Goal: Task Accomplishment & Management: Manage account settings

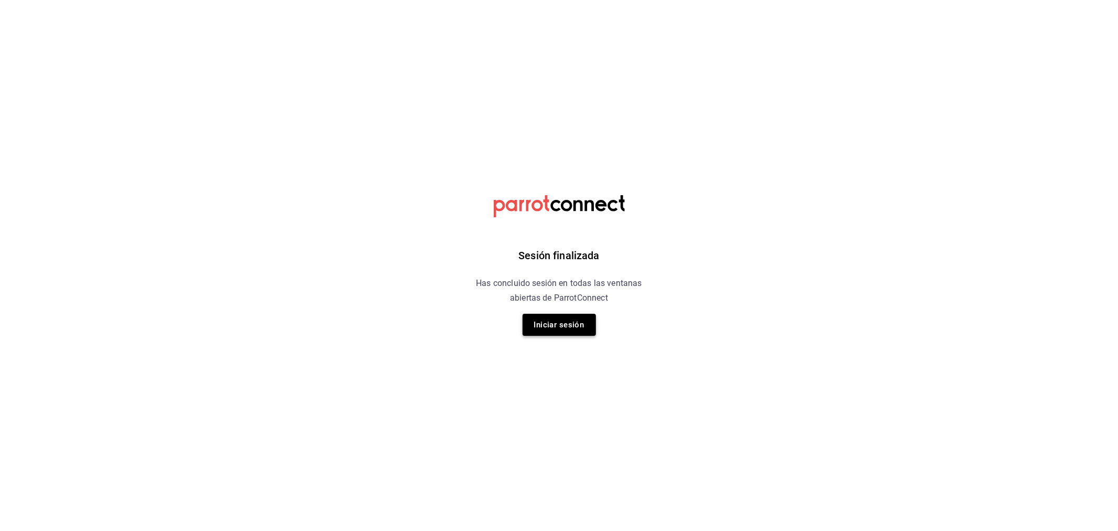
click at [544, 324] on button "Iniciar sesión" at bounding box center [559, 325] width 73 height 22
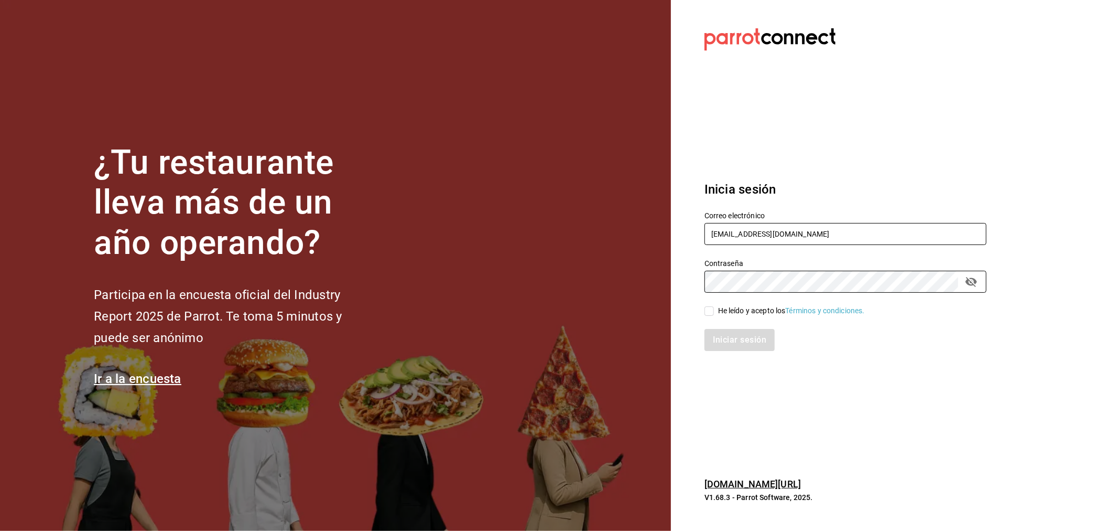
type input "madacancun24@outlook.com"
click at [756, 307] on div "He leído y acepto los Términos y condiciones." at bounding box center [791, 310] width 147 height 11
click at [714, 307] on input "He leído y acepto los Términos y condiciones." at bounding box center [709, 310] width 9 height 9
checkbox input "true"
click at [742, 338] on button "Iniciar sesión" at bounding box center [740, 340] width 71 height 22
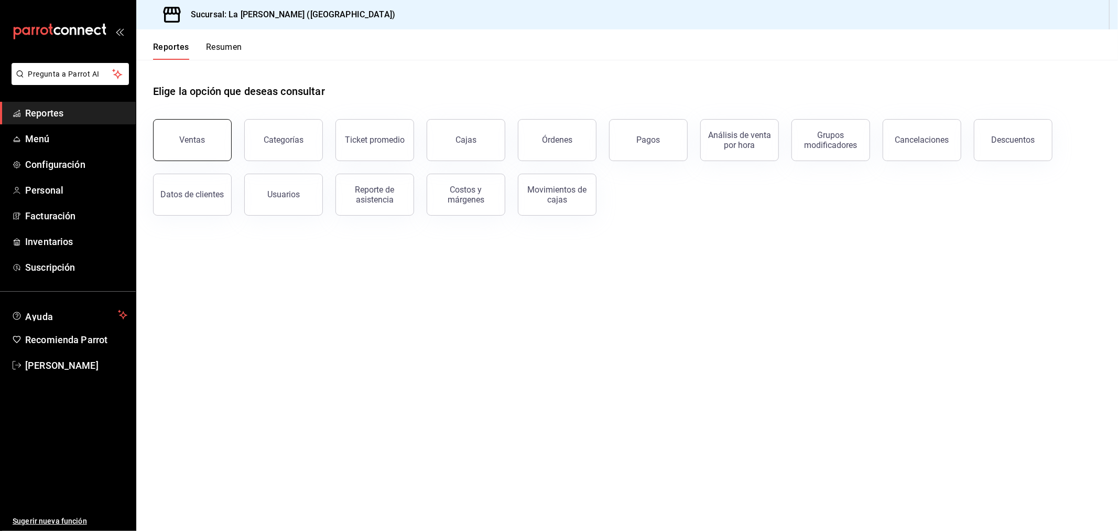
click at [175, 142] on button "Ventas" at bounding box center [192, 140] width 79 height 42
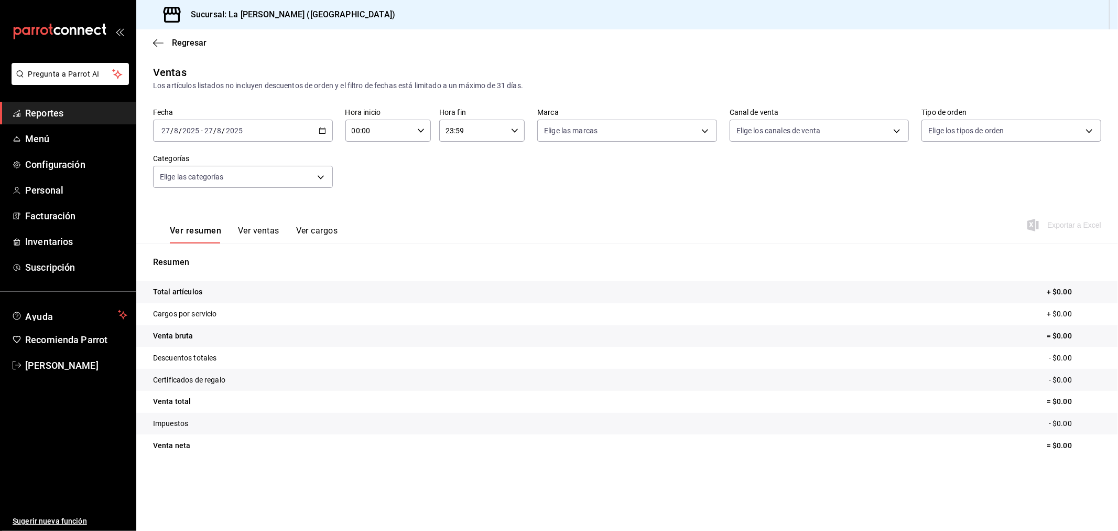
click at [387, 140] on input "00:00" at bounding box center [380, 130] width 68 height 21
click at [371, 220] on div "00 01 02 03 04 05 06 07 08 09 10 11 12 13 14 15 16 17 18 19 20 21 22 23" at bounding box center [367, 187] width 43 height 84
click at [380, 228] on button "10" at bounding box center [367, 234] width 39 height 21
type input "10:00"
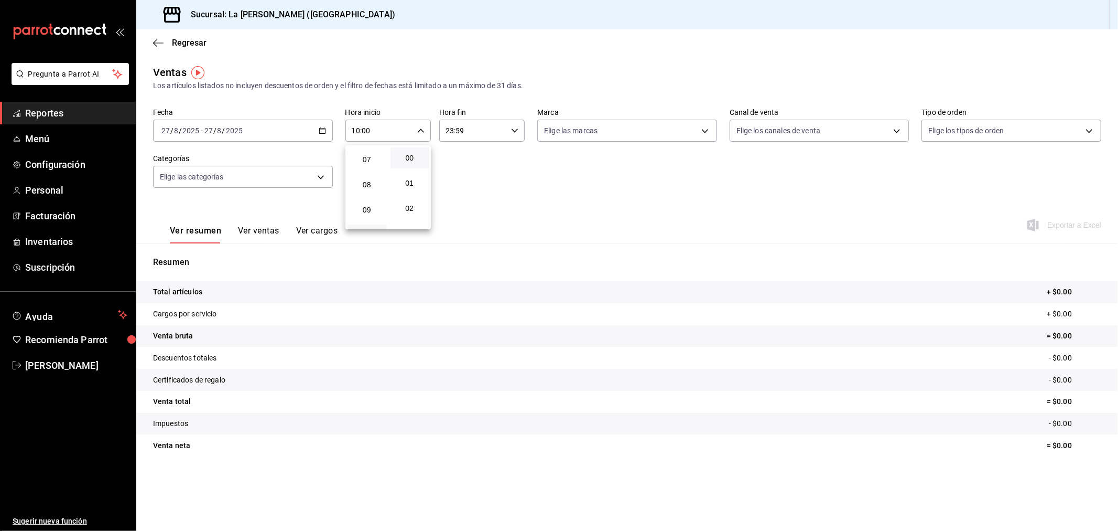
click at [500, 130] on div at bounding box center [559, 265] width 1118 height 531
click at [500, 130] on input "23:59" at bounding box center [473, 130] width 68 height 21
click at [462, 154] on span "04" at bounding box center [461, 152] width 26 height 8
type input "04:59"
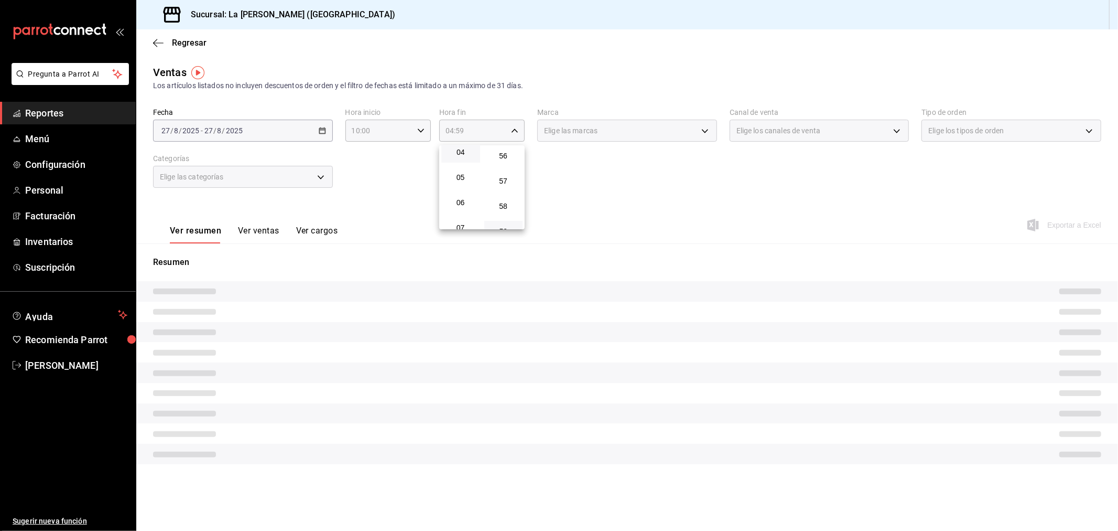
click at [381, 168] on div at bounding box center [559, 265] width 1118 height 531
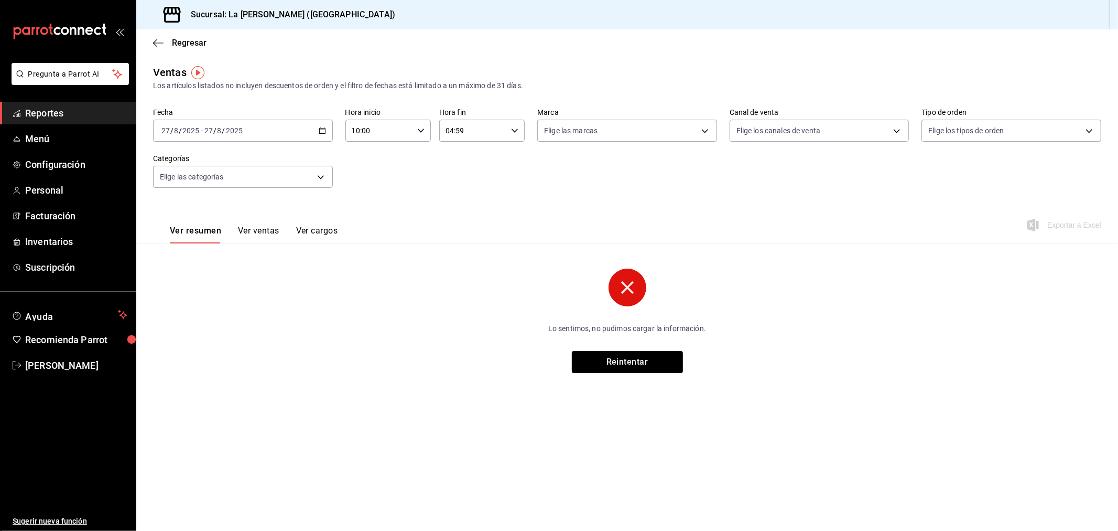
click at [321, 134] on icon "button" at bounding box center [322, 130] width 7 height 7
click at [216, 265] on li "Rango de fechas" at bounding box center [203, 257] width 98 height 24
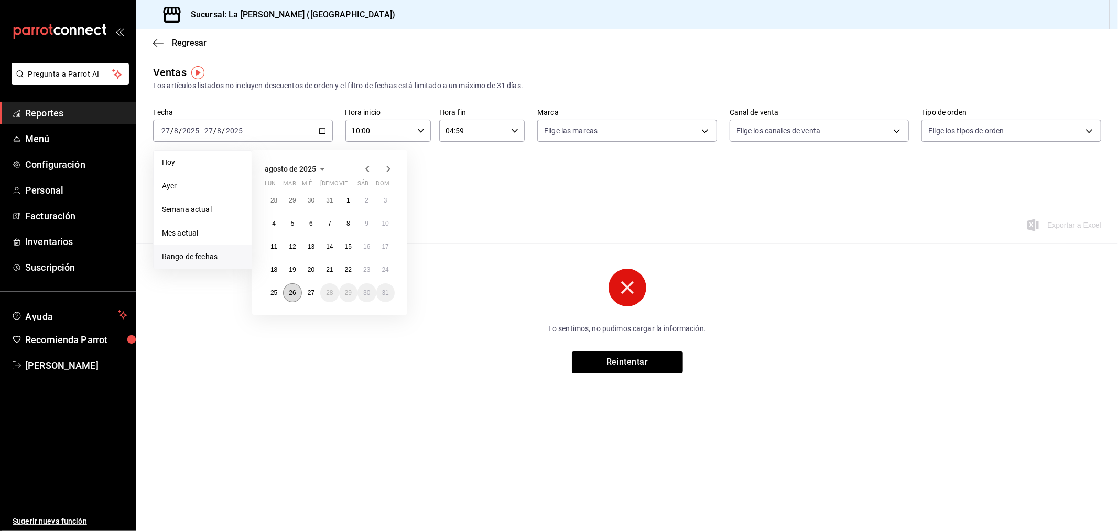
click at [292, 291] on abbr "26" at bounding box center [292, 292] width 7 height 7
click at [310, 292] on abbr "27" at bounding box center [311, 292] width 7 height 7
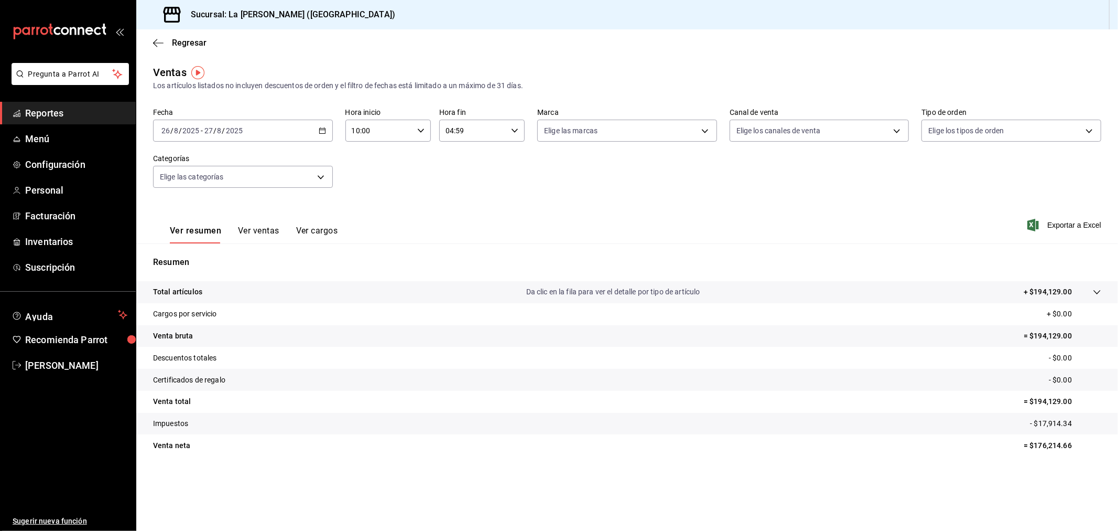
click at [897, 207] on div "Ver resumen Ver ventas Ver cargos Exportar a Excel" at bounding box center [627, 221] width 982 height 43
drag, startPoint x: 58, startPoint y: 235, endPoint x: 339, endPoint y: 207, distance: 282.0
click at [58, 235] on span "Inventarios" at bounding box center [76, 241] width 102 height 14
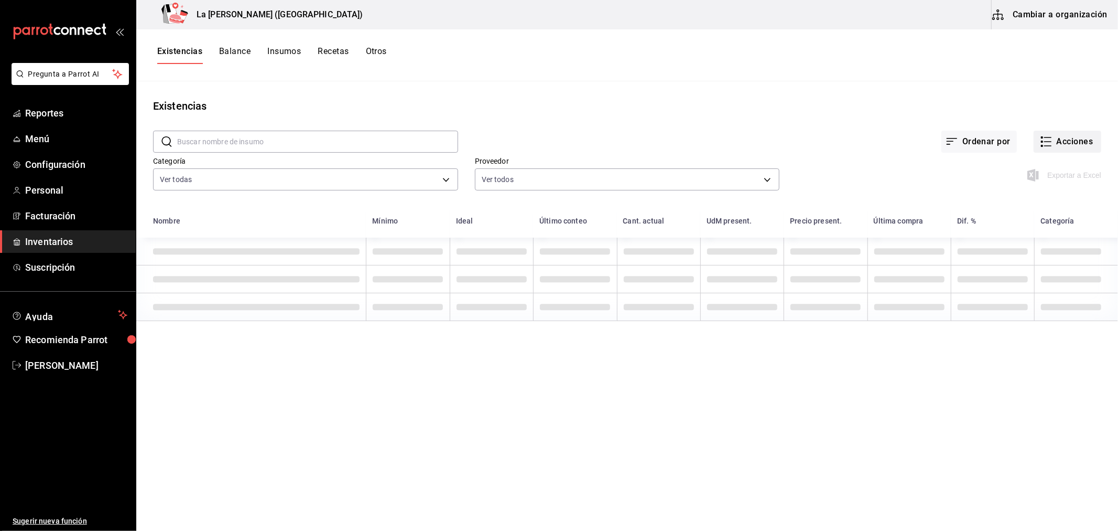
click at [1065, 136] on button "Acciones" at bounding box center [1068, 142] width 68 height 22
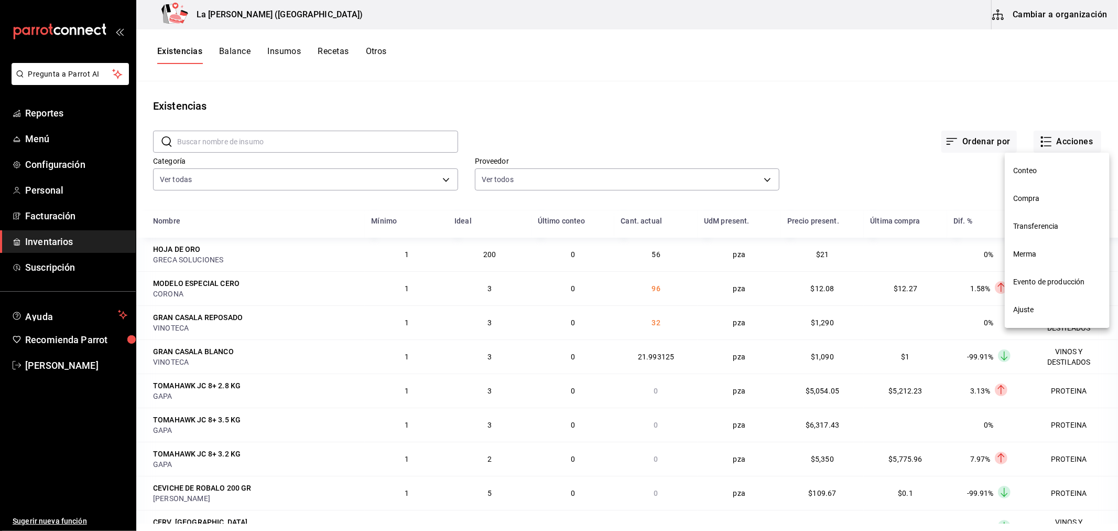
click at [1021, 192] on li "Compra" at bounding box center [1057, 199] width 105 height 28
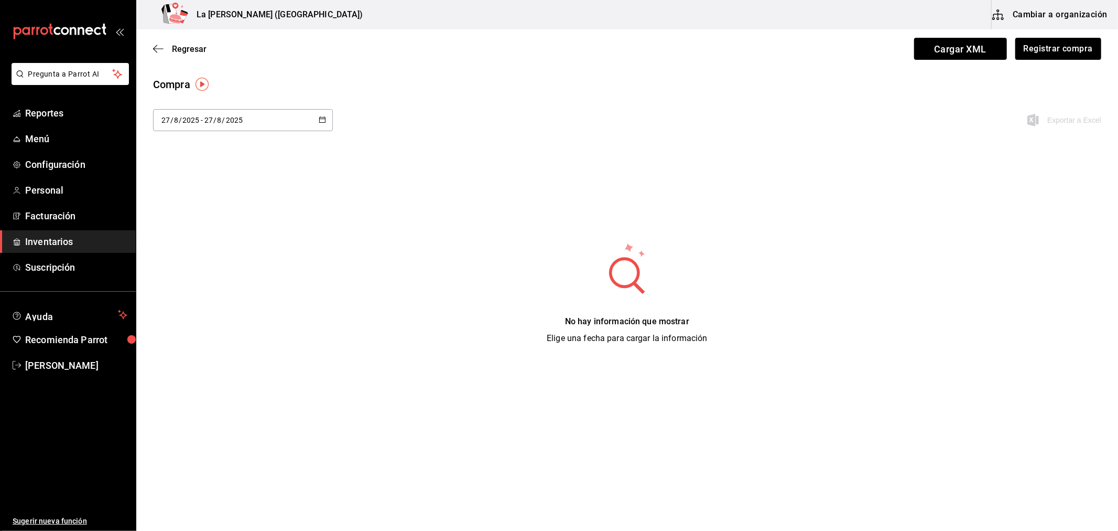
click at [1072, 15] on button "Cambiar a organización" at bounding box center [1051, 14] width 118 height 29
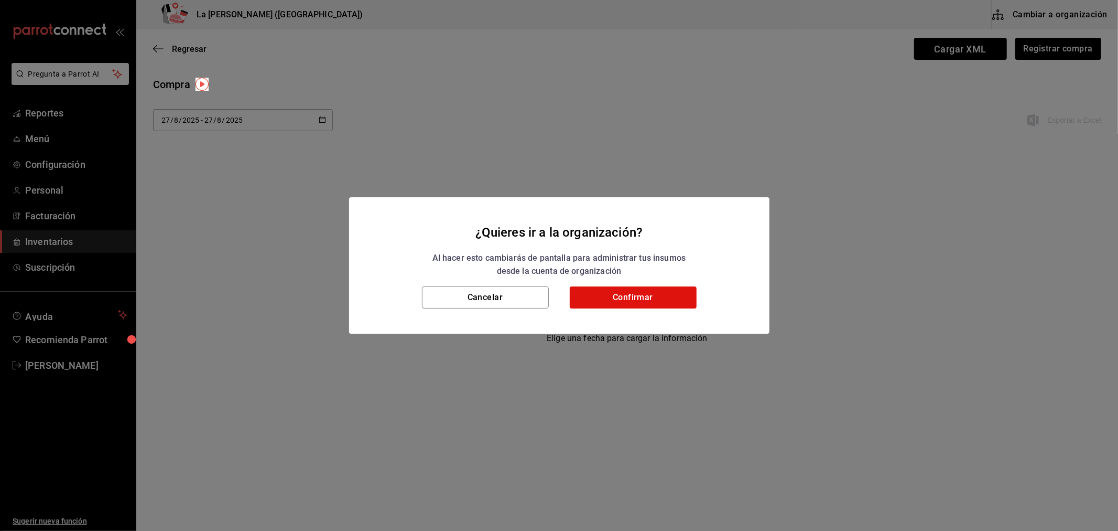
click at [750, 37] on div "¿Quieres ir a la organización? Al hacer esto cambiarás de pantalla para adminis…" at bounding box center [559, 265] width 1118 height 531
click at [515, 294] on button "Cancelar" at bounding box center [485, 297] width 127 height 22
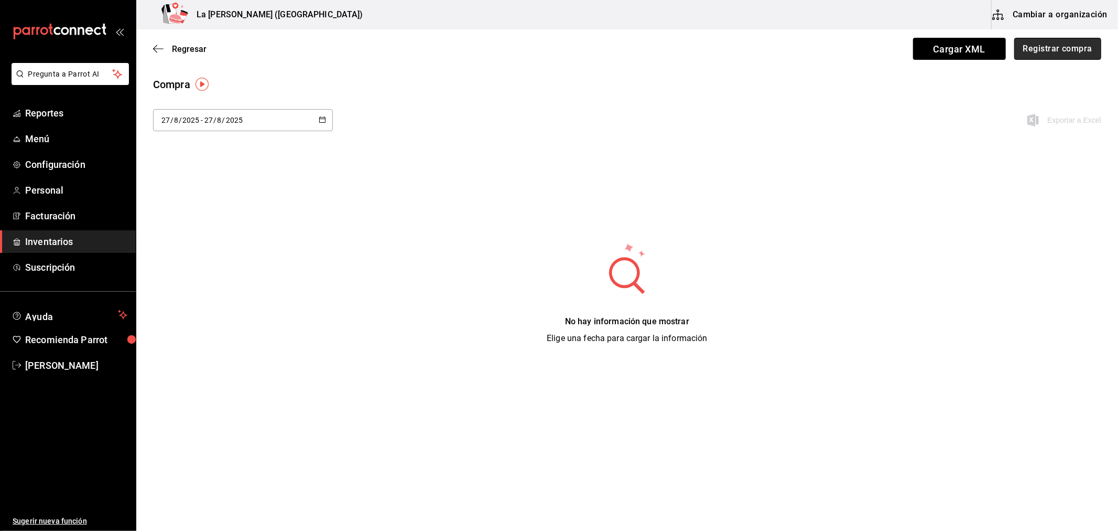
click at [1039, 45] on button "Registrar compra" at bounding box center [1058, 49] width 87 height 22
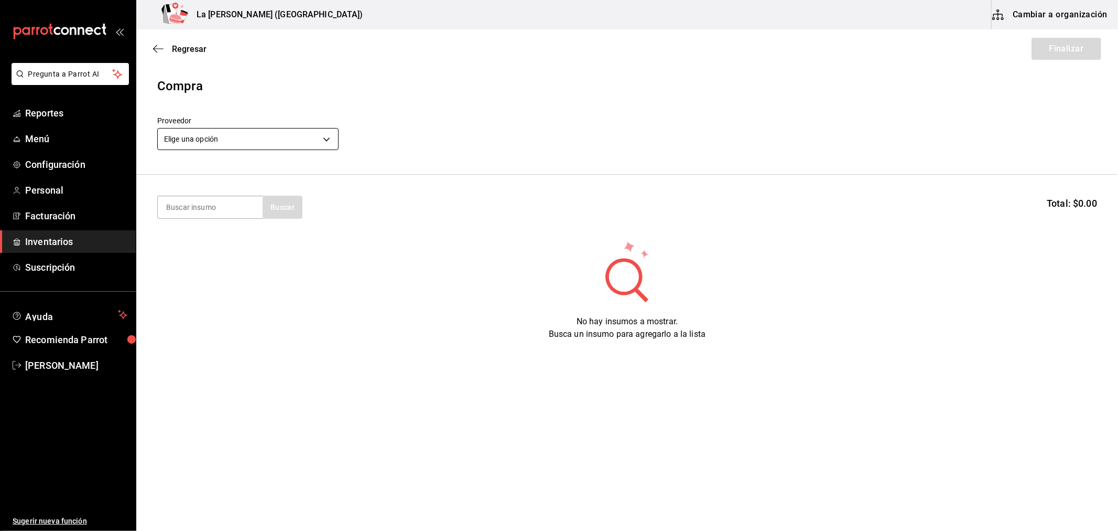
click at [275, 148] on body "Pregunta a Parrot AI Reportes Menú Configuración Personal Facturación Inventari…" at bounding box center [559, 235] width 1118 height 471
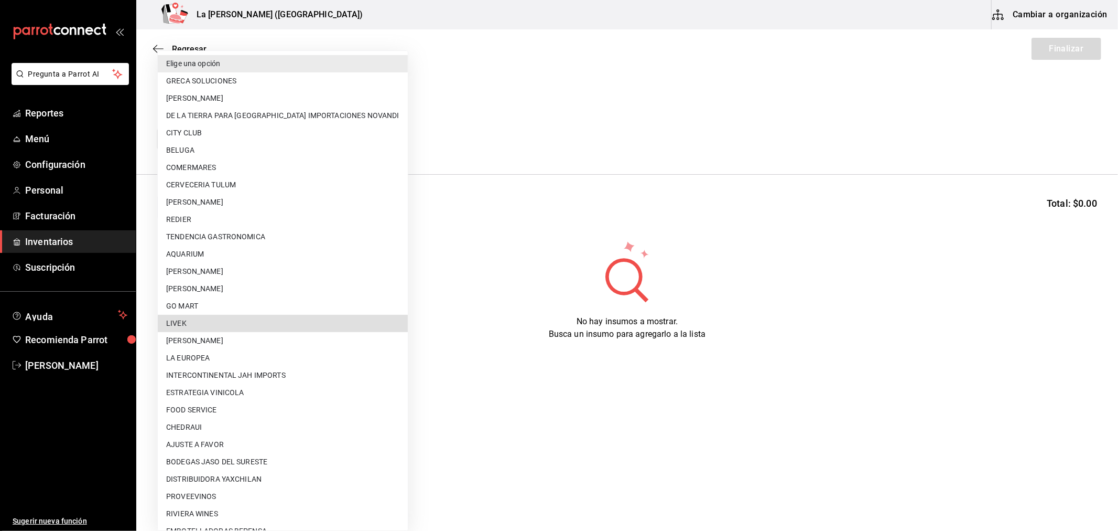
type input "6f5eebc0-a458-4ea6-b1fb-fa59a80bf760"
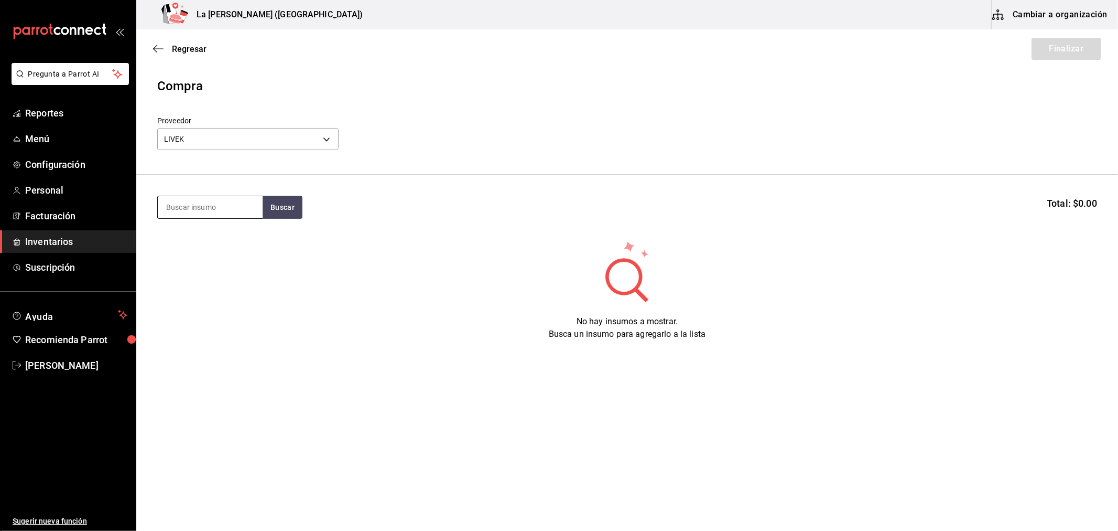
click at [209, 213] on input at bounding box center [210, 207] width 105 height 22
type input "JUGO"
click at [208, 225] on div "VAR. JUGOS 1 LT Mililitros - LIVEK" at bounding box center [209, 243] width 105 height 40
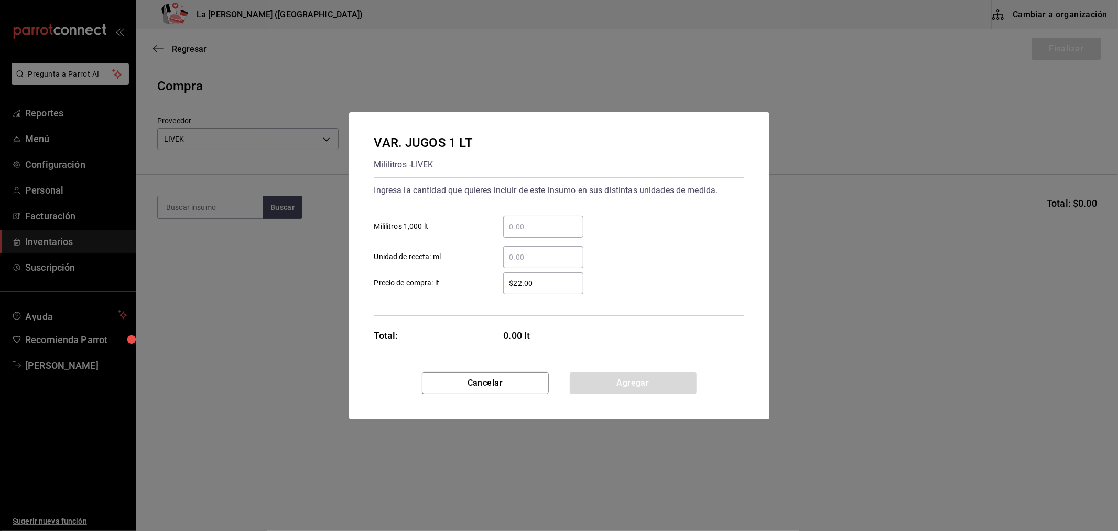
click at [542, 217] on div "​" at bounding box center [543, 227] width 80 height 22
click at [542, 220] on input "​ Mililitros 1,000 lt" at bounding box center [543, 226] width 80 height 13
type input "57.6"
click at [536, 285] on input "$22.00" at bounding box center [543, 283] width 80 height 13
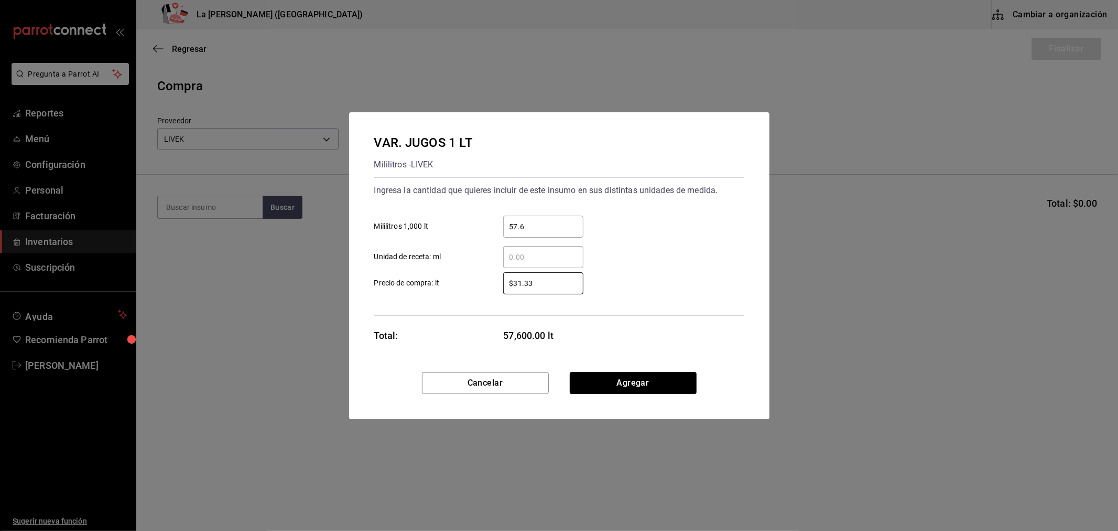
type input "$31.33"
click button "Agregar" at bounding box center [633, 383] width 127 height 22
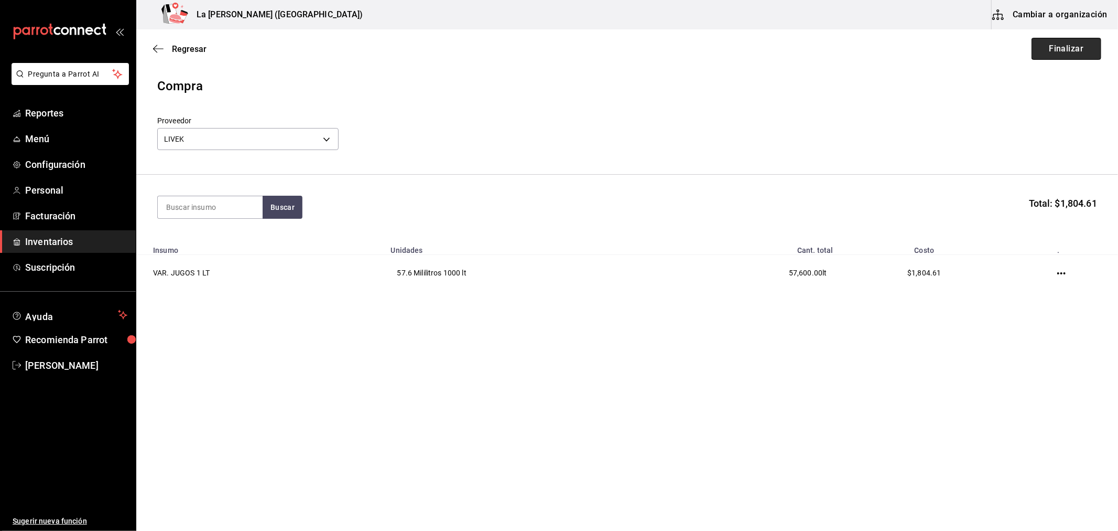
click at [1080, 46] on button "Finalizar" at bounding box center [1067, 49] width 70 height 22
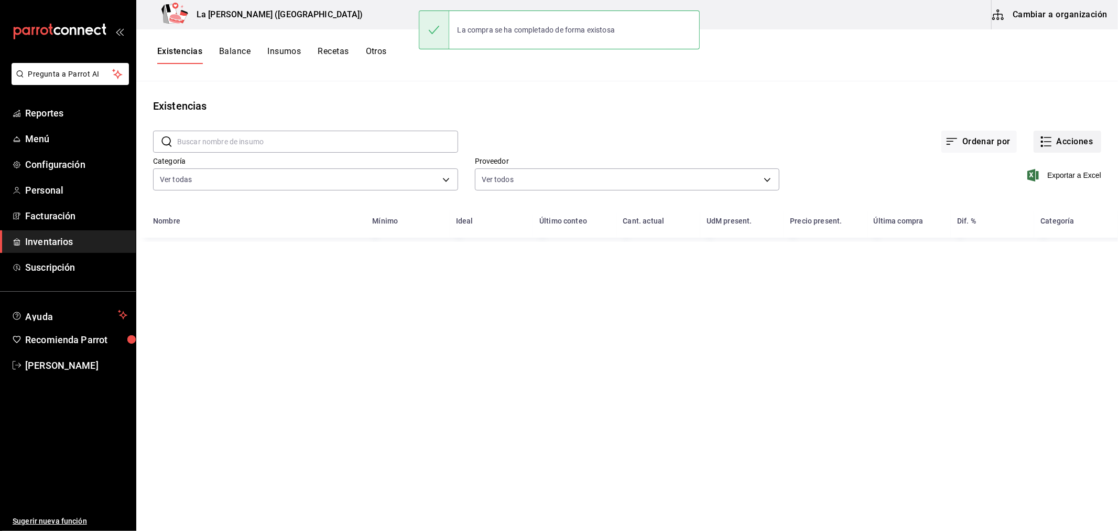
click at [1077, 152] on button "Acciones" at bounding box center [1068, 142] width 68 height 22
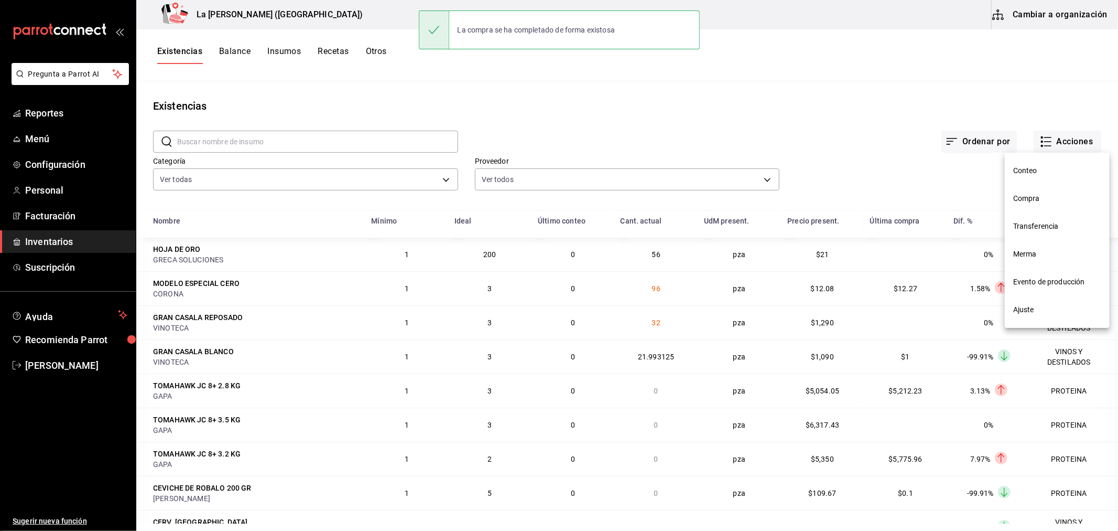
click at [1057, 195] on span "Compra" at bounding box center [1058, 198] width 88 height 11
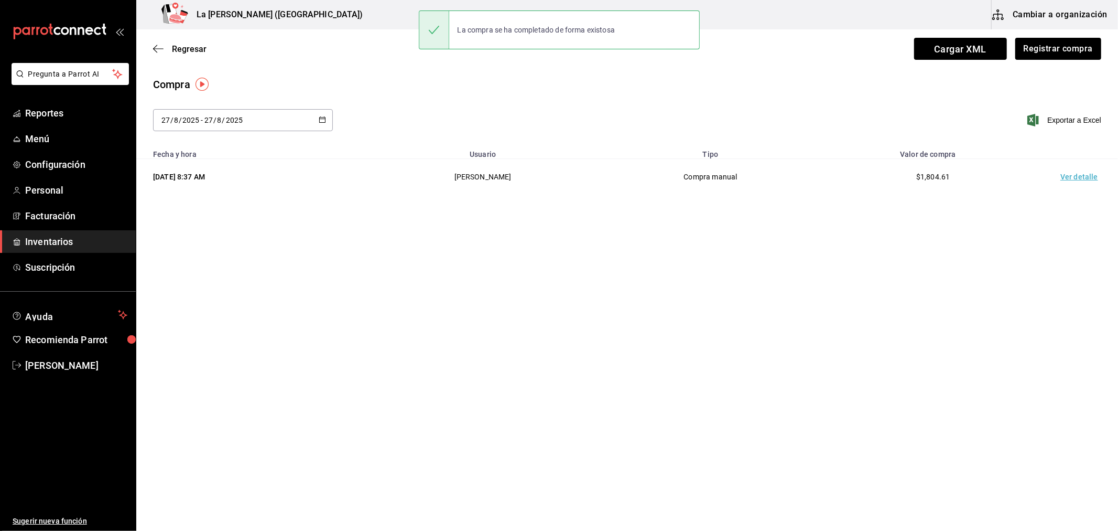
click at [1073, 170] on td "Ver detalle" at bounding box center [1081, 177] width 73 height 36
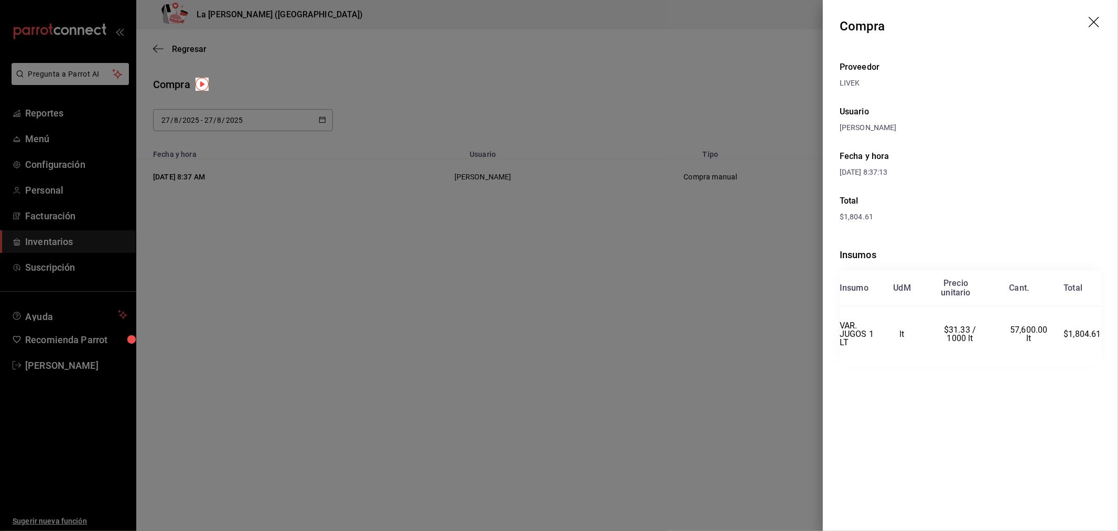
click at [574, 324] on div at bounding box center [559, 265] width 1118 height 531
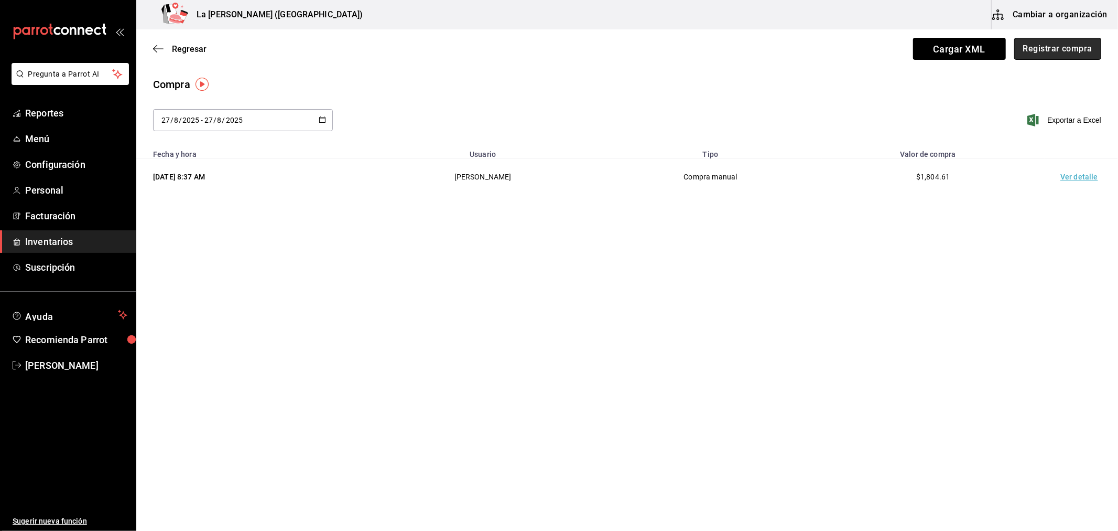
click at [1046, 50] on button "Registrar compra" at bounding box center [1058, 49] width 87 height 22
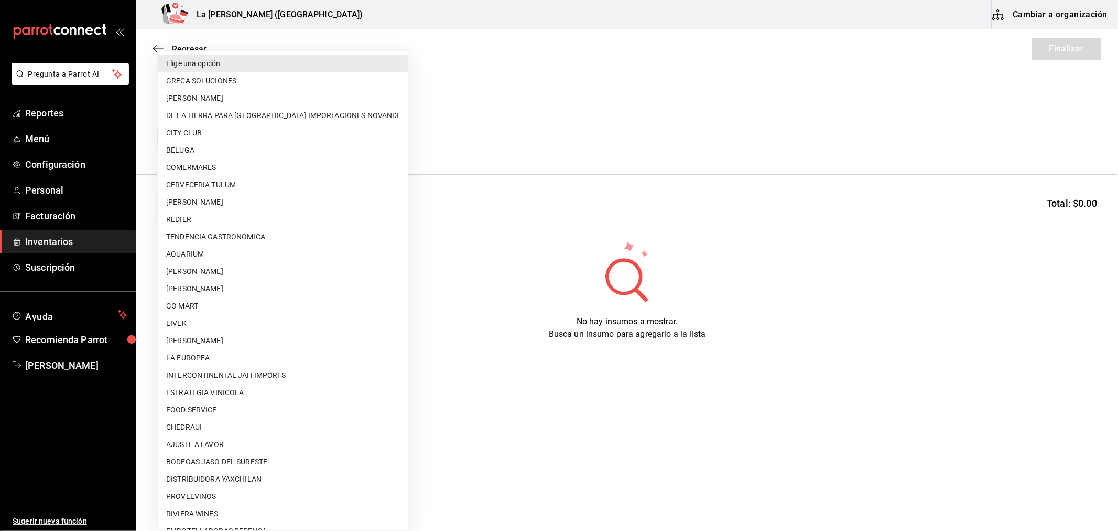
click at [280, 144] on body "Pregunta a Parrot AI Reportes Menú Configuración Personal Facturación Inventari…" at bounding box center [559, 235] width 1118 height 471
type input "2c5a5ad3-5350-490a-8a93-3445e9754818"
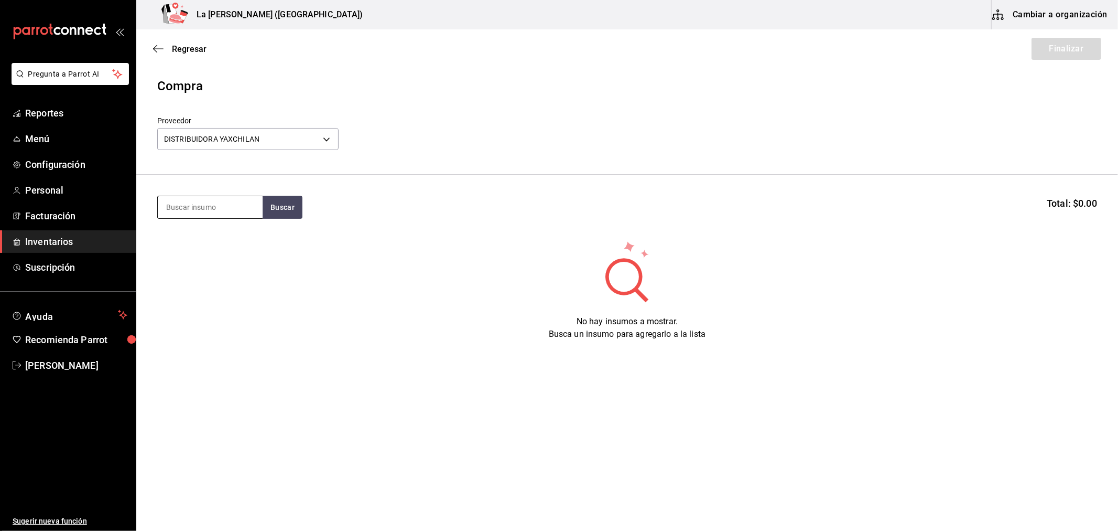
click at [177, 212] on input at bounding box center [210, 207] width 105 height 22
type input "REFRES"
click at [290, 216] on button "Buscar" at bounding box center [283, 207] width 40 height 23
click at [233, 253] on div "Piezas - DISTRIBUIDORA YAXCHILAN" at bounding box center [210, 255] width 88 height 22
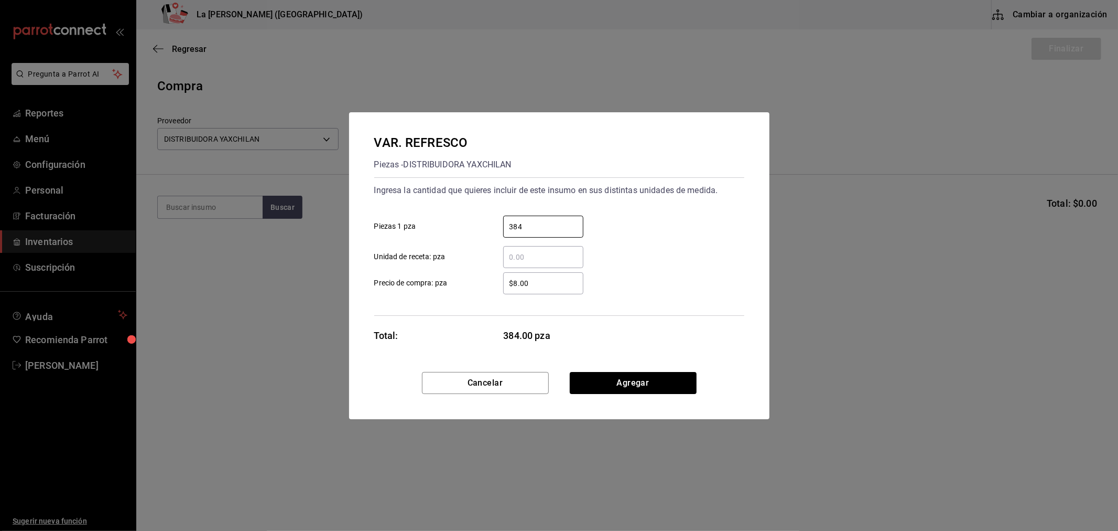
type input "384"
click at [538, 285] on input "$8.00" at bounding box center [543, 283] width 80 height 13
click at [539, 285] on input "$8.00" at bounding box center [543, 283] width 80 height 13
type input "$13.50"
click button "Agregar" at bounding box center [633, 383] width 127 height 22
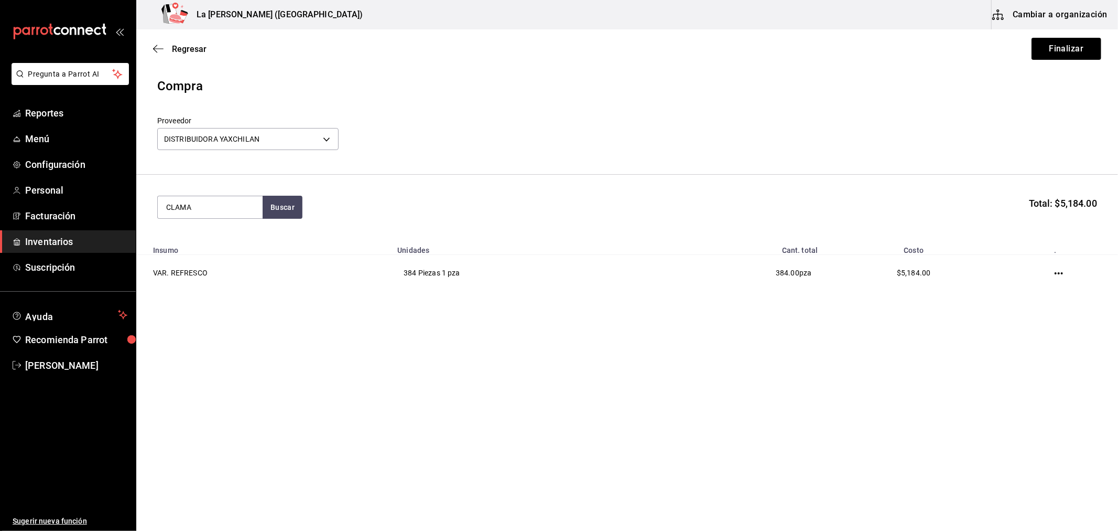
type input "CLAMA"
click at [234, 243] on div "VAR. CLAMATO 1.89 LT" at bounding box center [210, 243] width 88 height 25
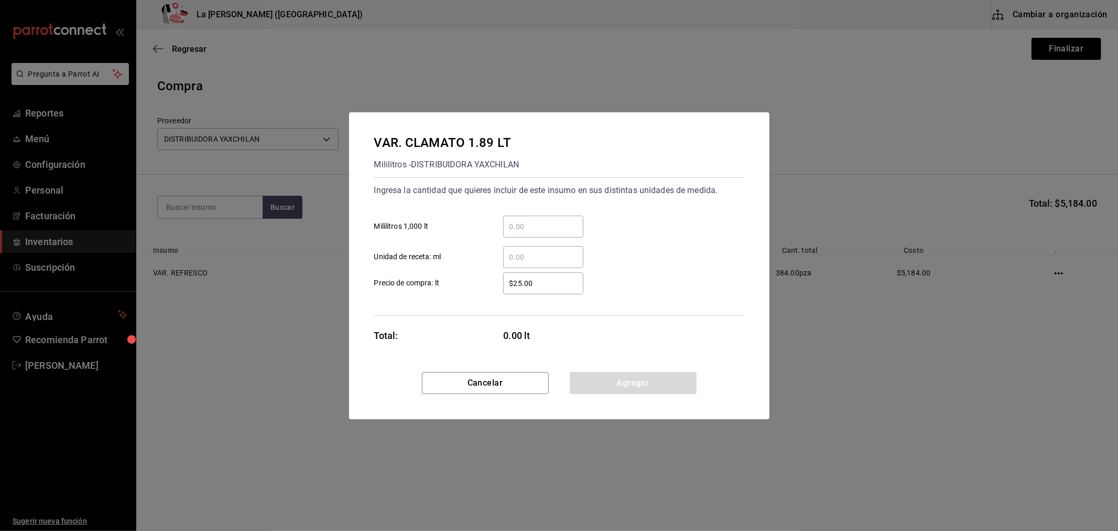
click at [551, 223] on input "​ Mililitros 1,000 lt" at bounding box center [543, 226] width 80 height 13
type input "15.14"
click at [558, 280] on input "$25.00" at bounding box center [543, 283] width 80 height 13
type input "$27.34"
click button "Agregar" at bounding box center [633, 383] width 127 height 22
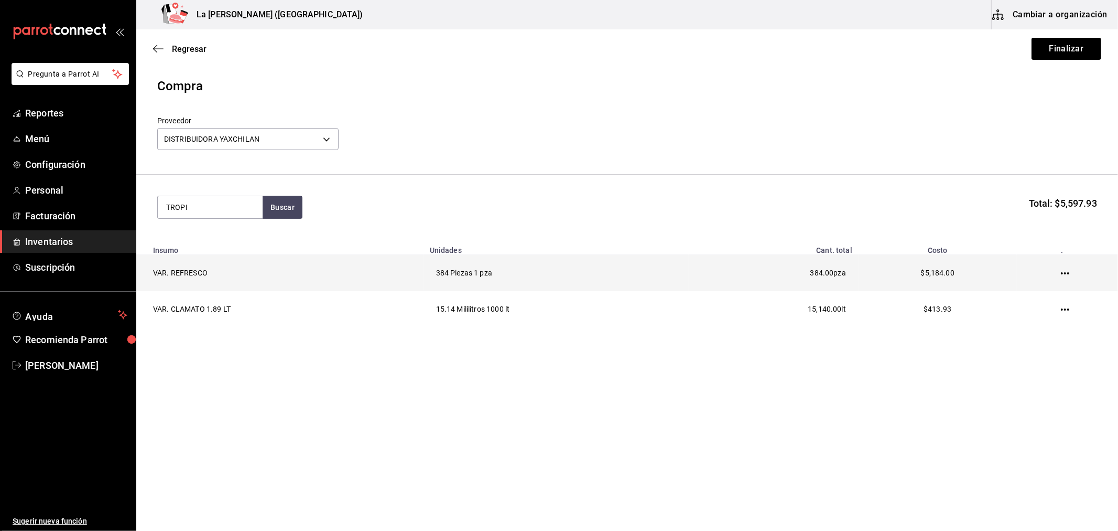
type input "TROPI"
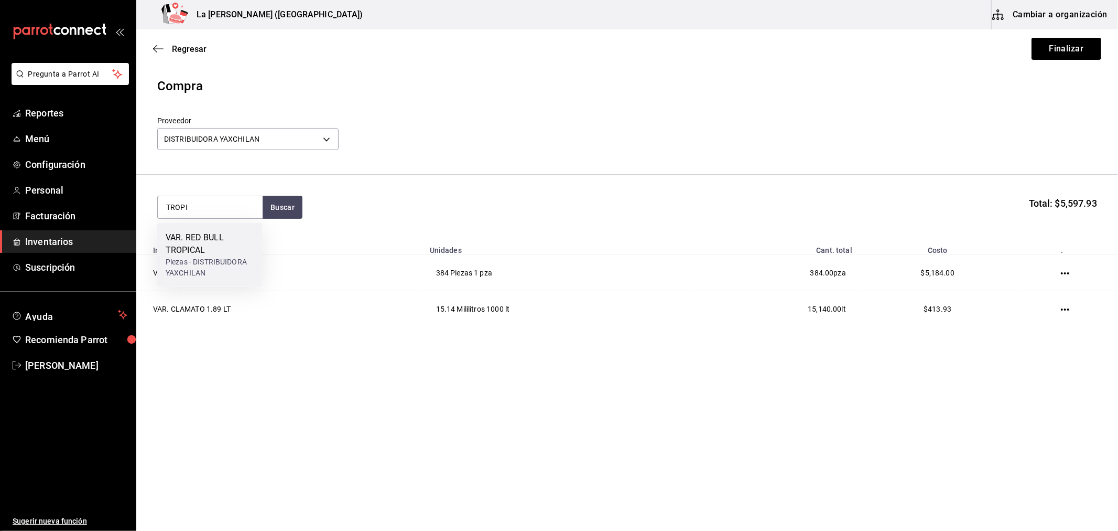
click at [226, 254] on div "VAR. RED BULL TROPICAL" at bounding box center [210, 243] width 88 height 25
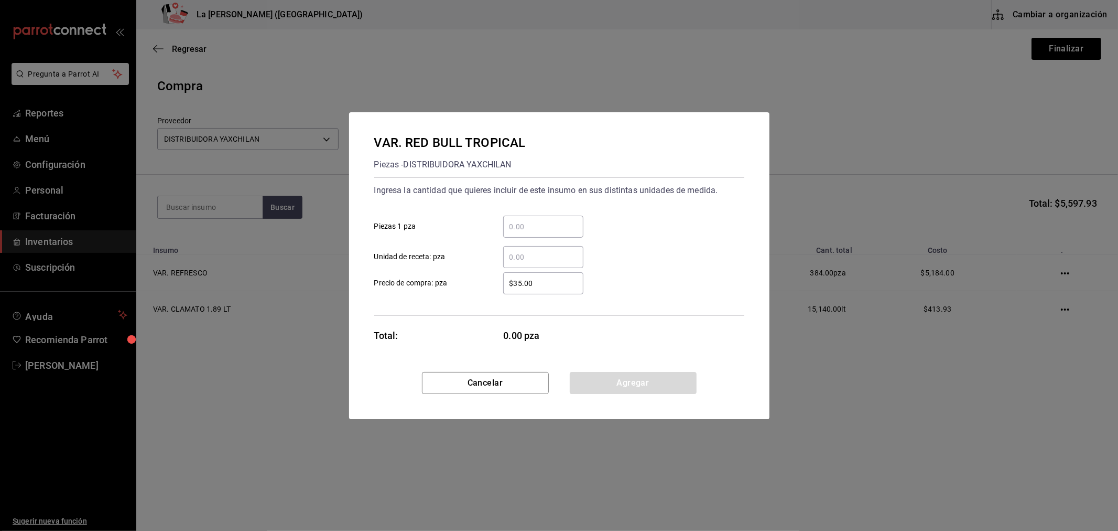
click at [556, 221] on input "​ Piezas 1 pza" at bounding box center [543, 226] width 80 height 13
type input "24"
type input "$37.5"
click button "Agregar" at bounding box center [633, 383] width 127 height 22
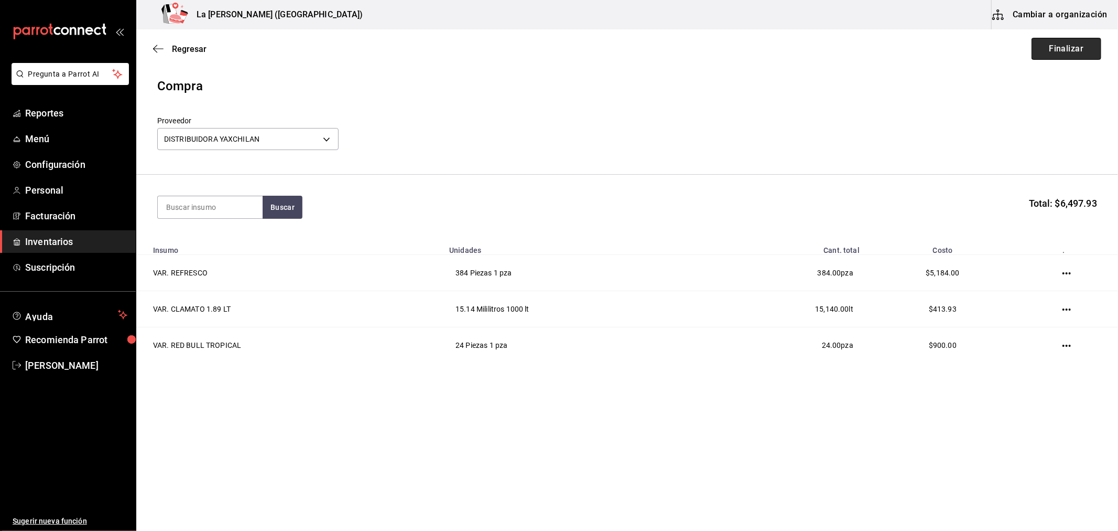
click at [1064, 54] on button "Finalizar" at bounding box center [1067, 49] width 70 height 22
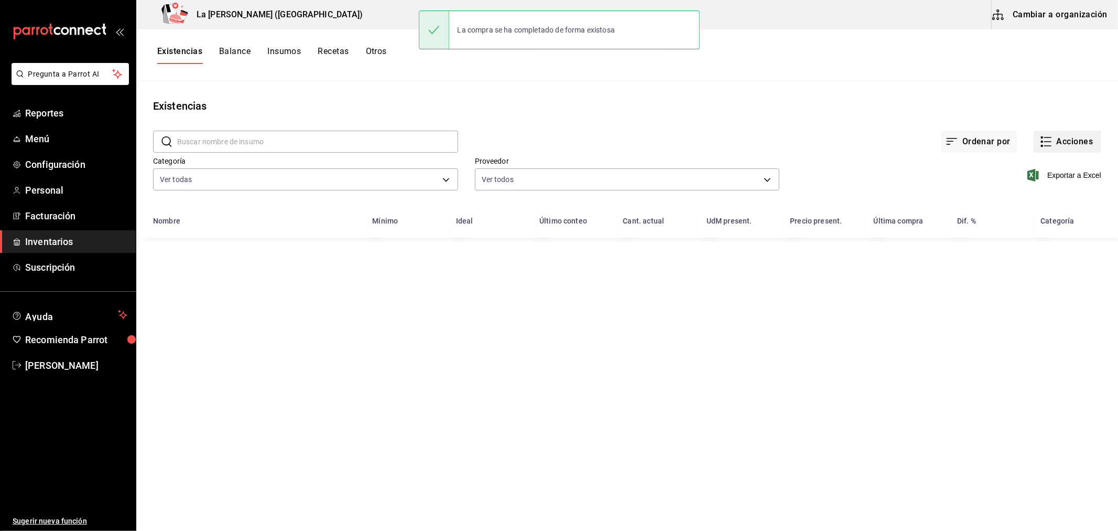
click at [1077, 148] on button "Acciones" at bounding box center [1068, 142] width 68 height 22
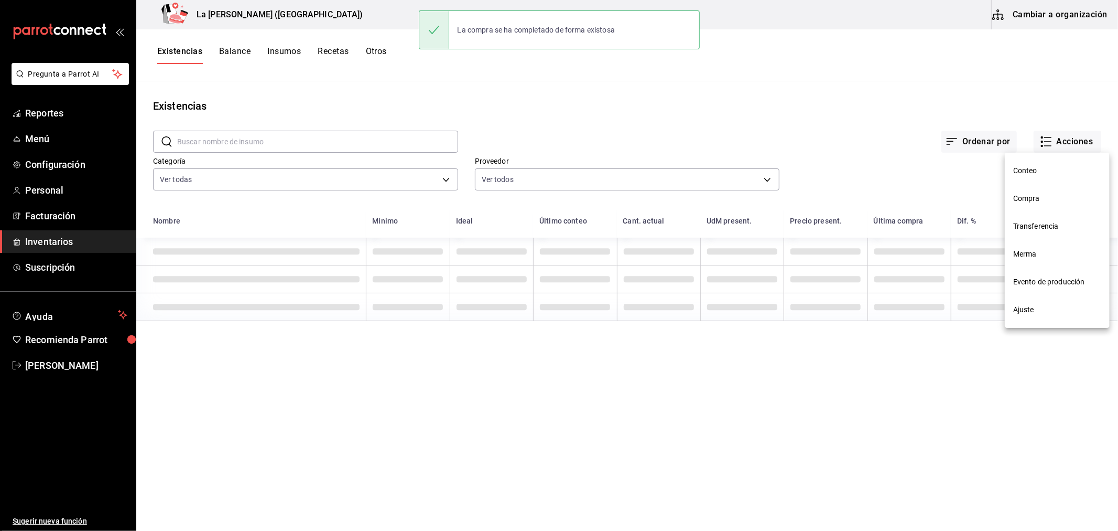
click at [1046, 201] on span "Compra" at bounding box center [1058, 198] width 88 height 11
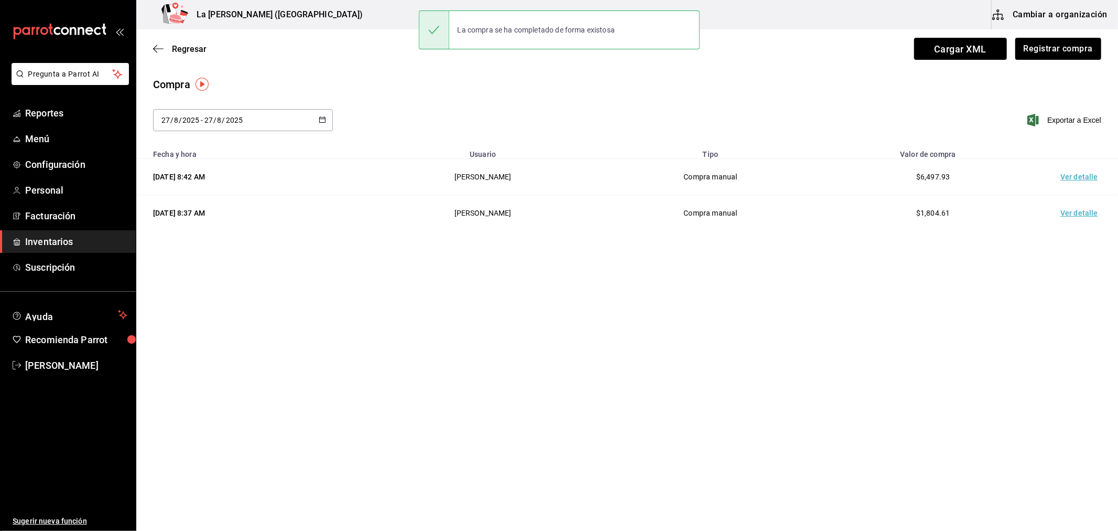
click at [1081, 169] on td "Ver detalle" at bounding box center [1081, 177] width 73 height 36
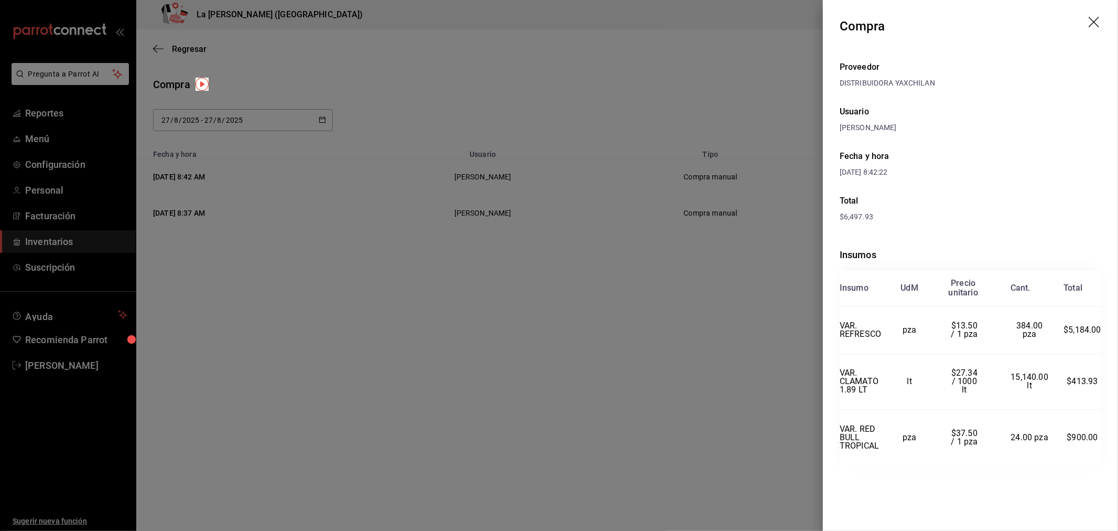
click at [601, 418] on div at bounding box center [559, 265] width 1118 height 531
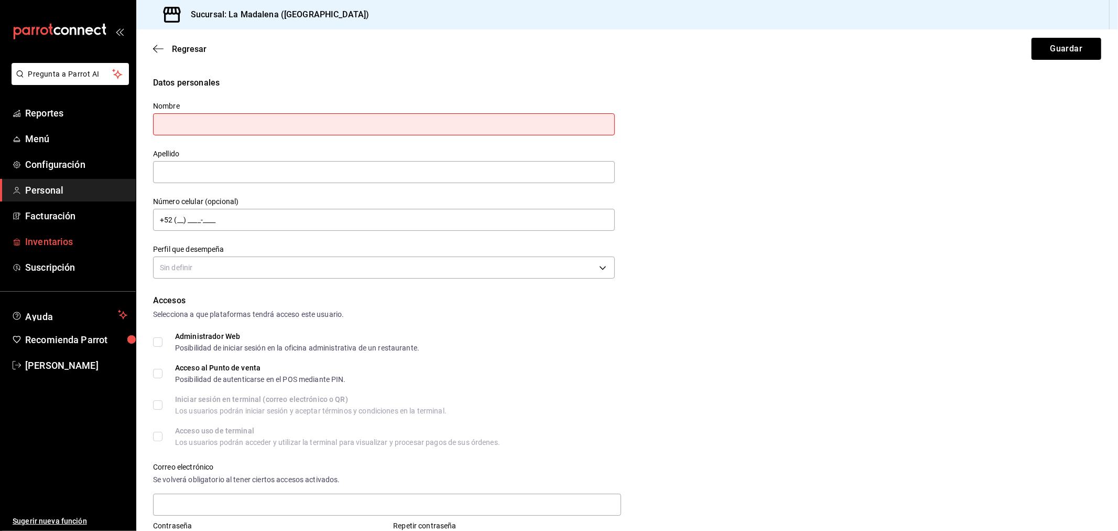
click at [50, 236] on span "Inventarios" at bounding box center [76, 241] width 102 height 14
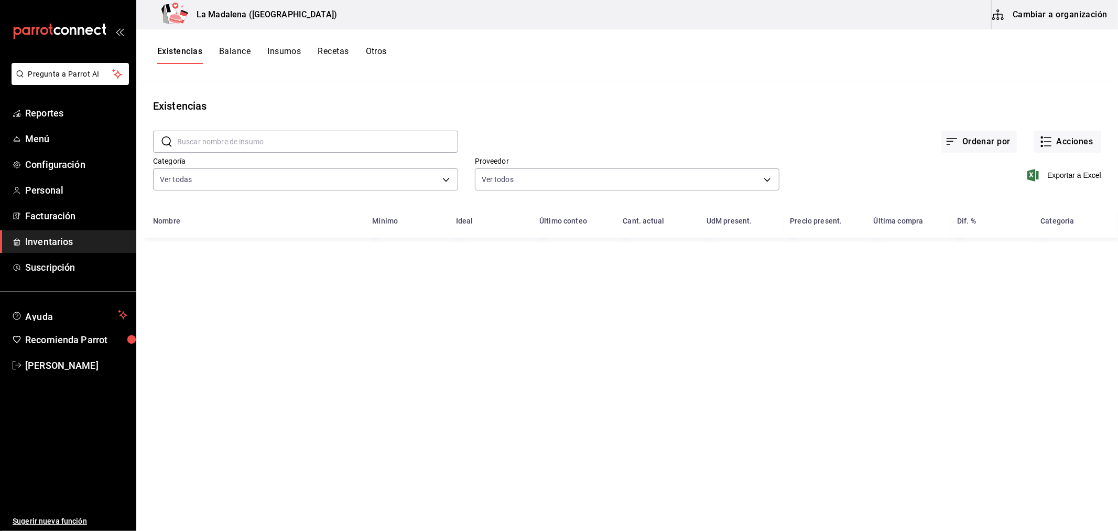
click at [1058, 19] on button "Cambiar a organización" at bounding box center [1051, 14] width 118 height 29
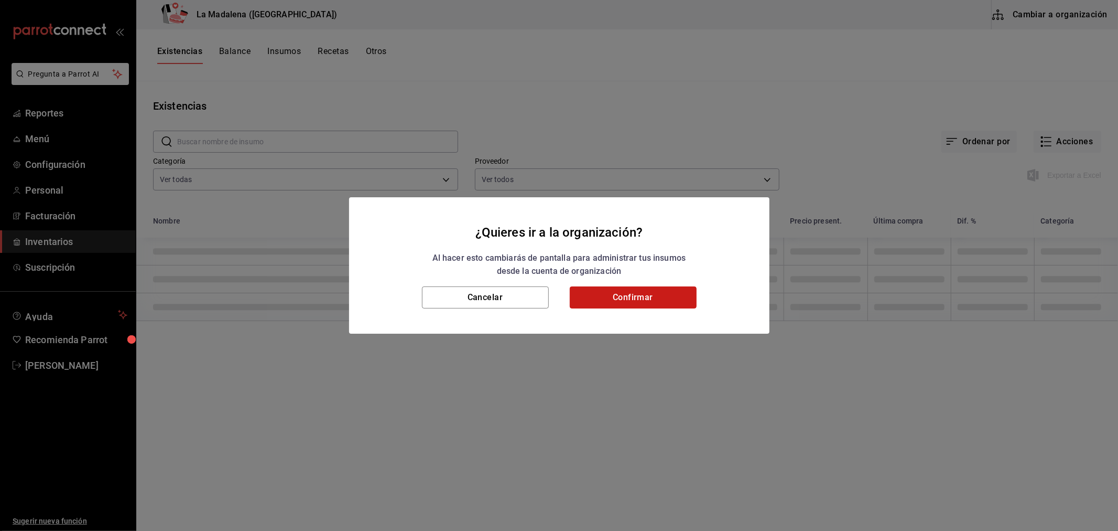
click at [636, 307] on button "Confirmar" at bounding box center [633, 297] width 127 height 22
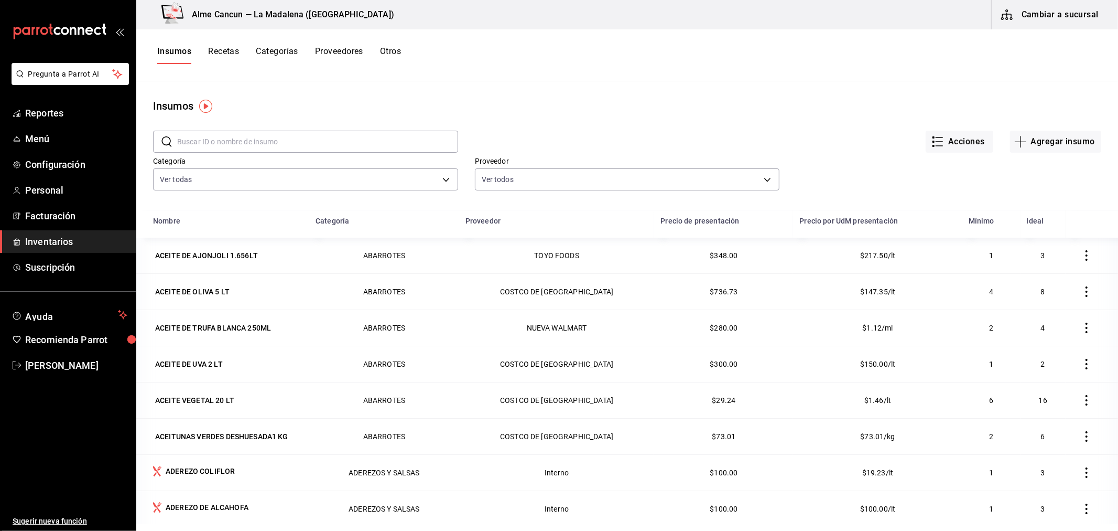
click at [294, 149] on input "text" at bounding box center [317, 141] width 281 height 21
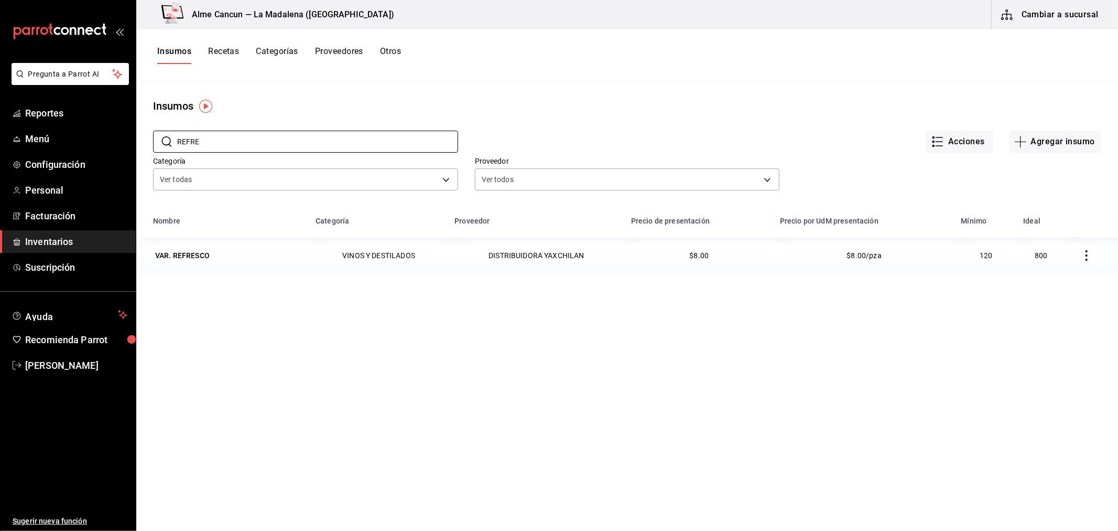
type input "REFRE"
click at [499, 114] on div "Acciones Agregar insumo" at bounding box center [779, 133] width 643 height 39
